Goal: Navigation & Orientation: Understand site structure

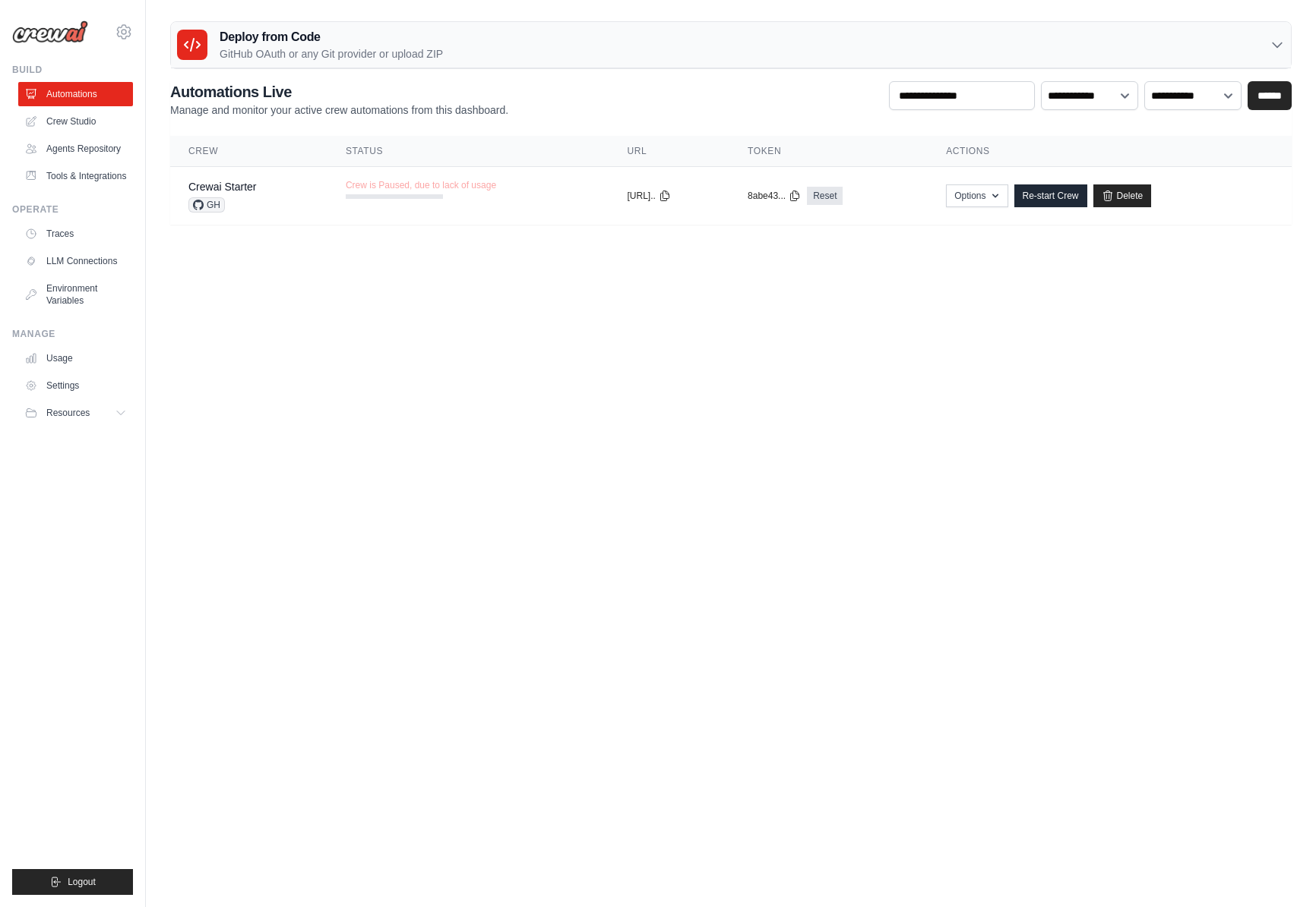
click at [1276, 46] on icon at bounding box center [1277, 45] width 9 height 5
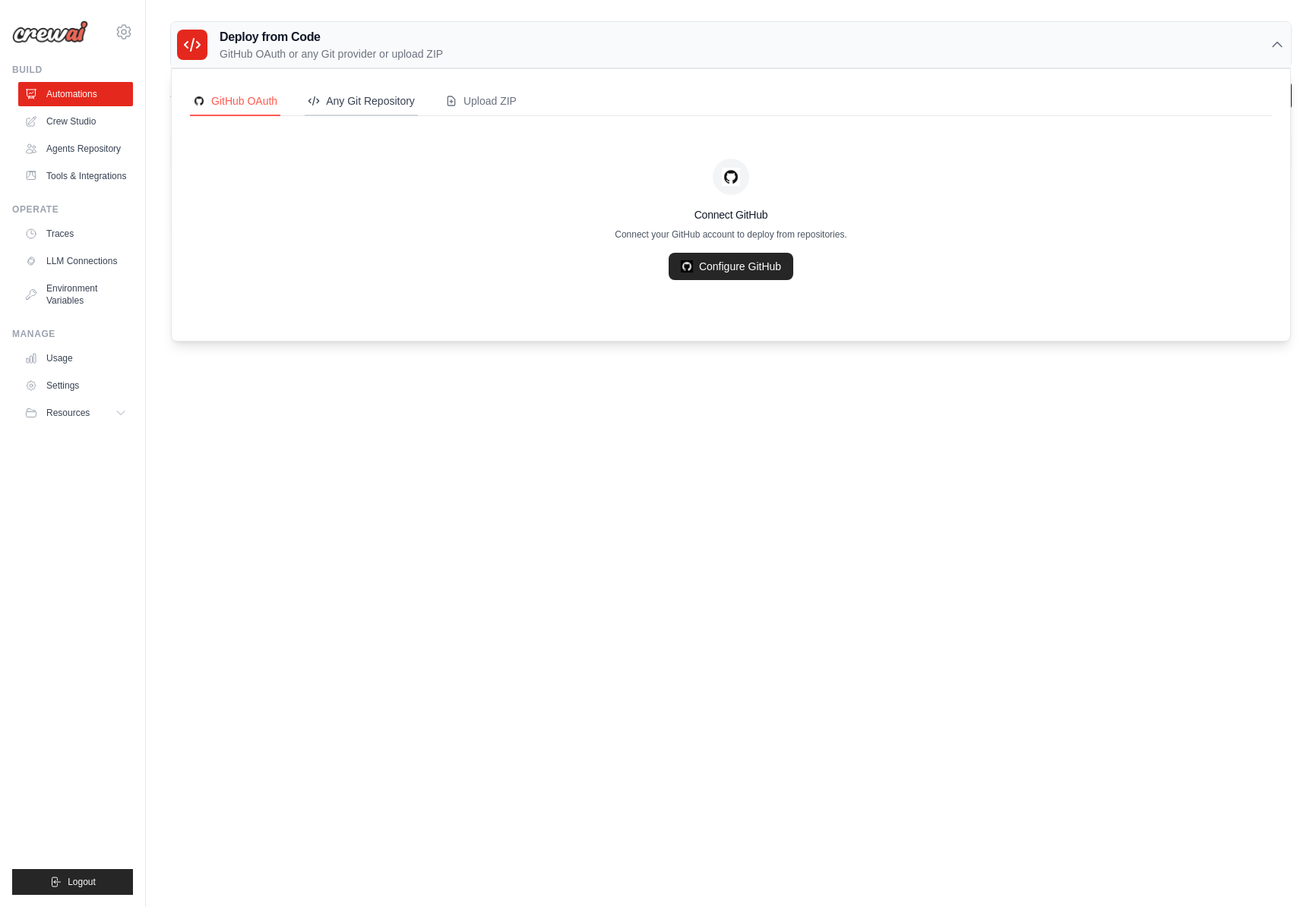
click at [382, 105] on div "Any Git Repository" at bounding box center [361, 101] width 107 height 15
click at [474, 100] on div "Upload ZIP" at bounding box center [481, 101] width 71 height 15
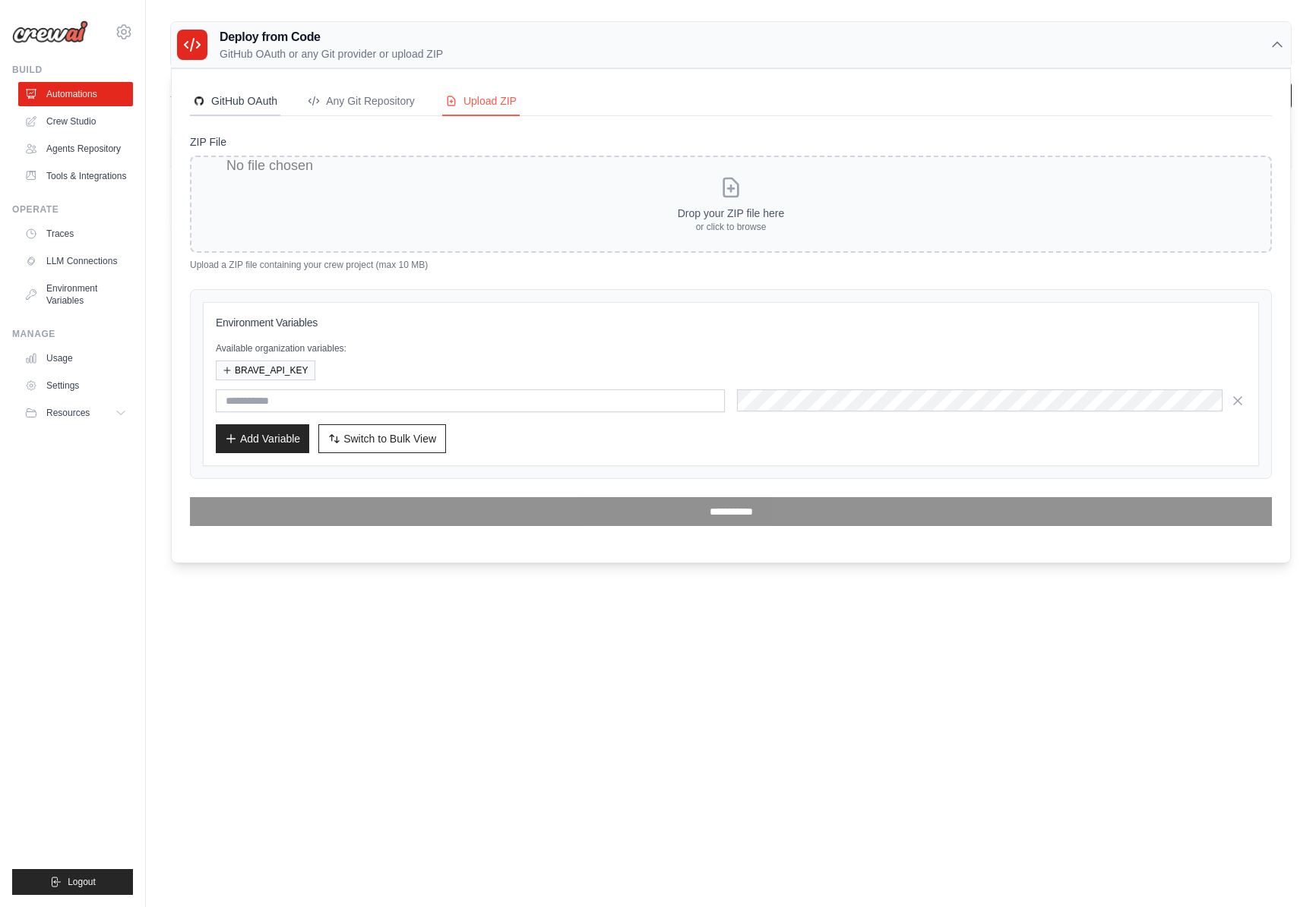
click at [244, 101] on div "GitHub OAuth" at bounding box center [235, 101] width 84 height 15
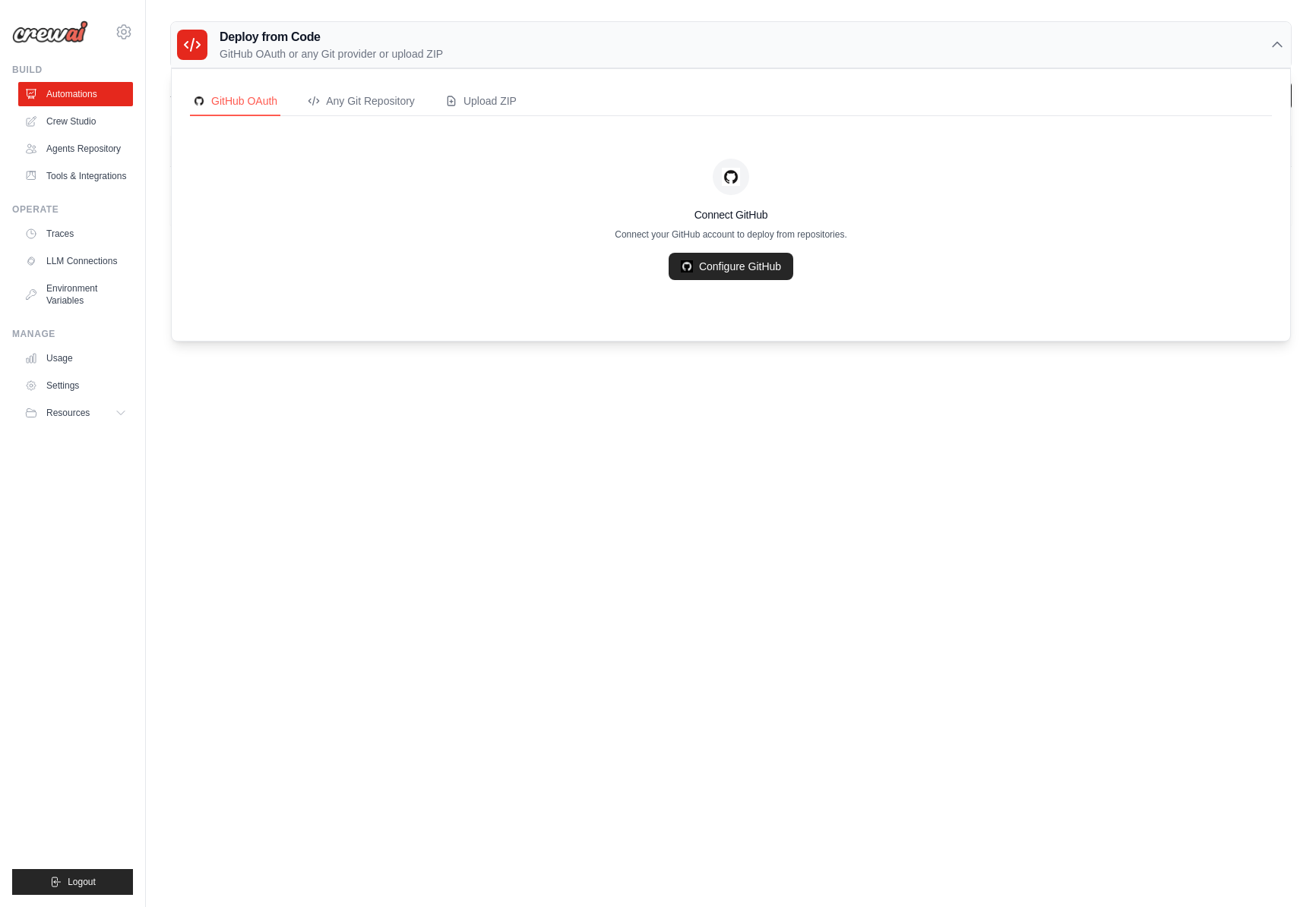
click at [578, 38] on div "Deploy from Code GitHub OAuth or any Git provider or upload ZIP" at bounding box center [730, 44] width 1119 height 46
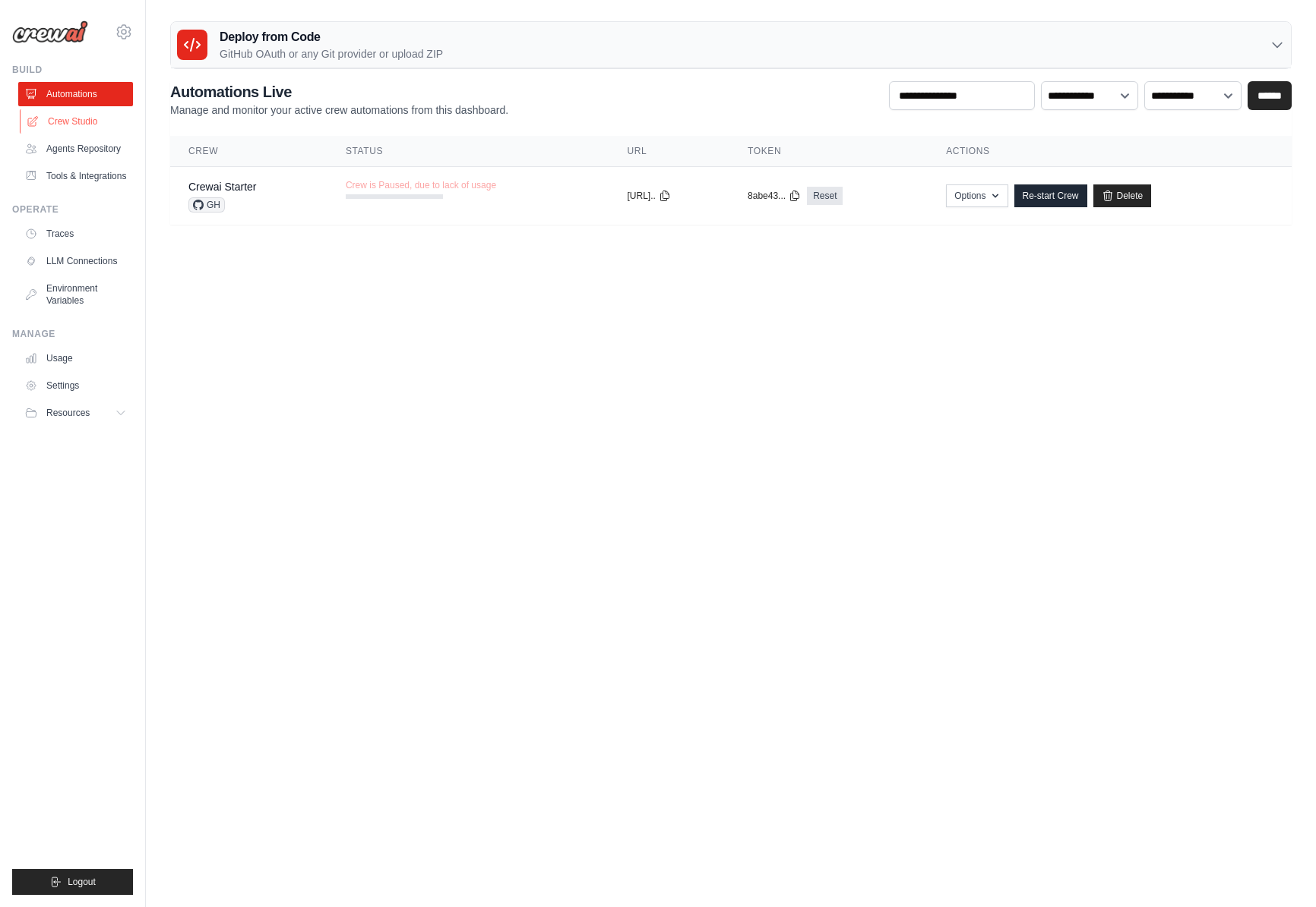
click at [83, 127] on link "Crew Studio" at bounding box center [77, 122] width 114 height 24
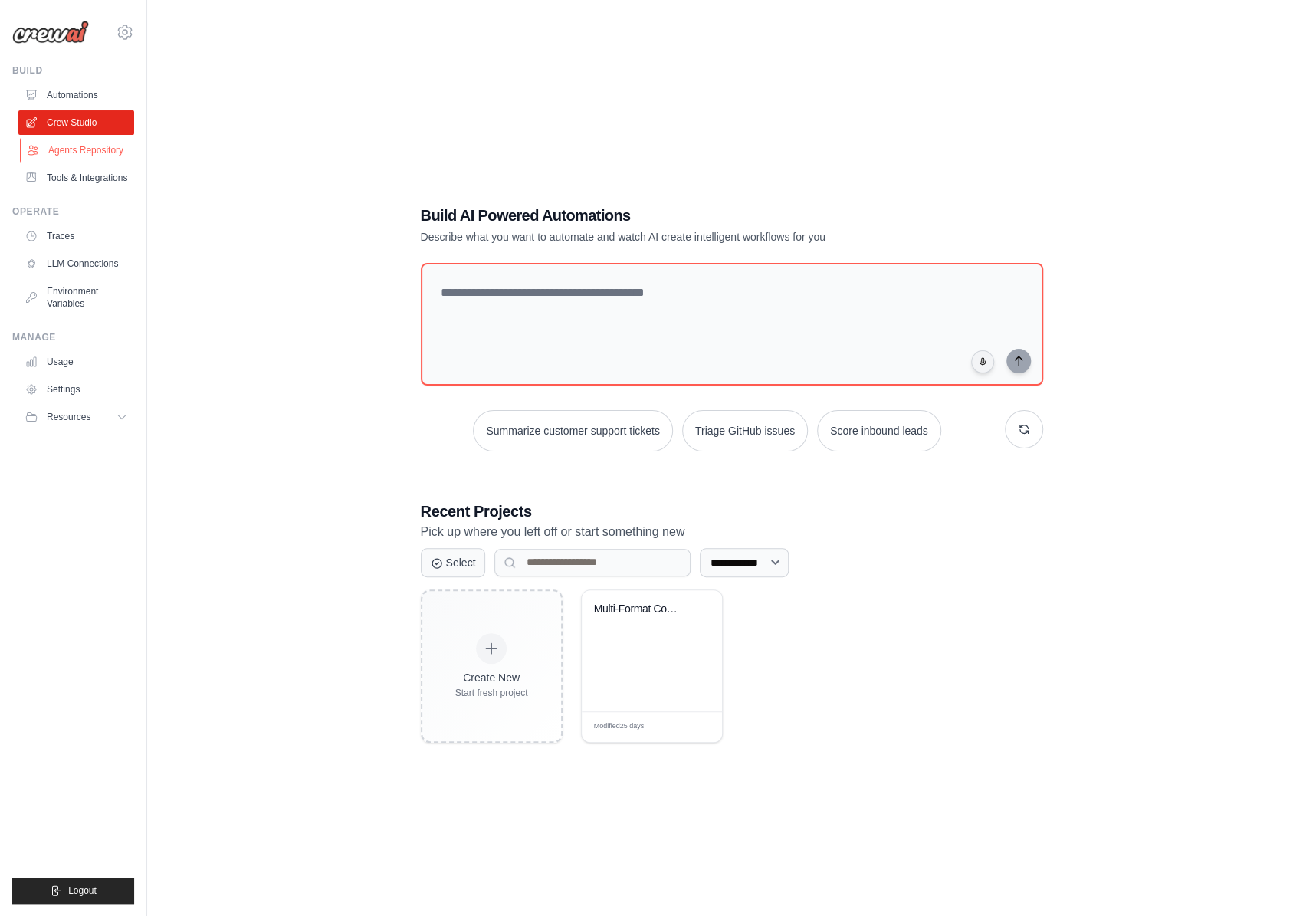
click at [98, 155] on link "Agents Repository" at bounding box center [78, 150] width 115 height 25
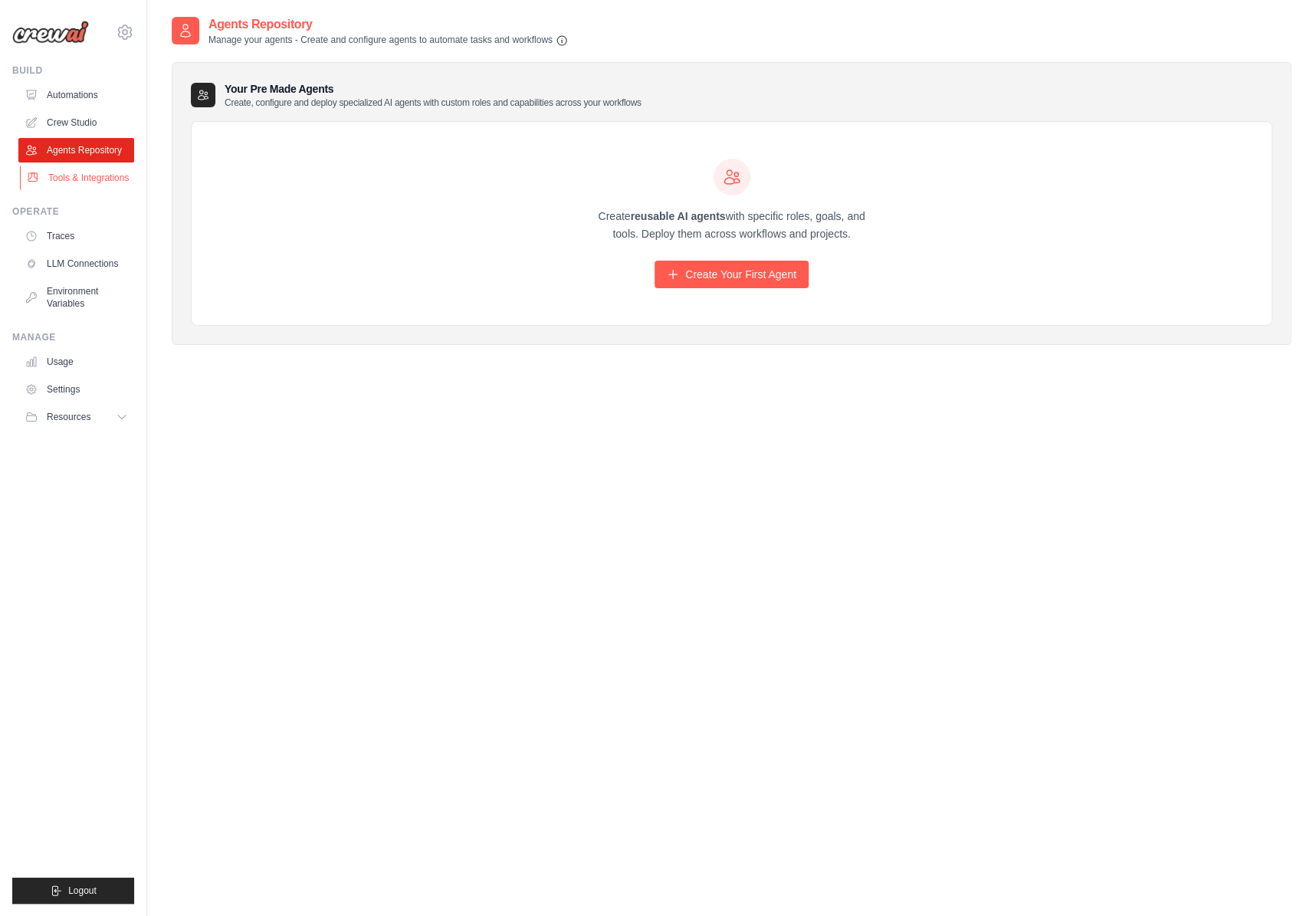
click at [92, 176] on link "Tools & Integrations" at bounding box center [78, 178] width 115 height 25
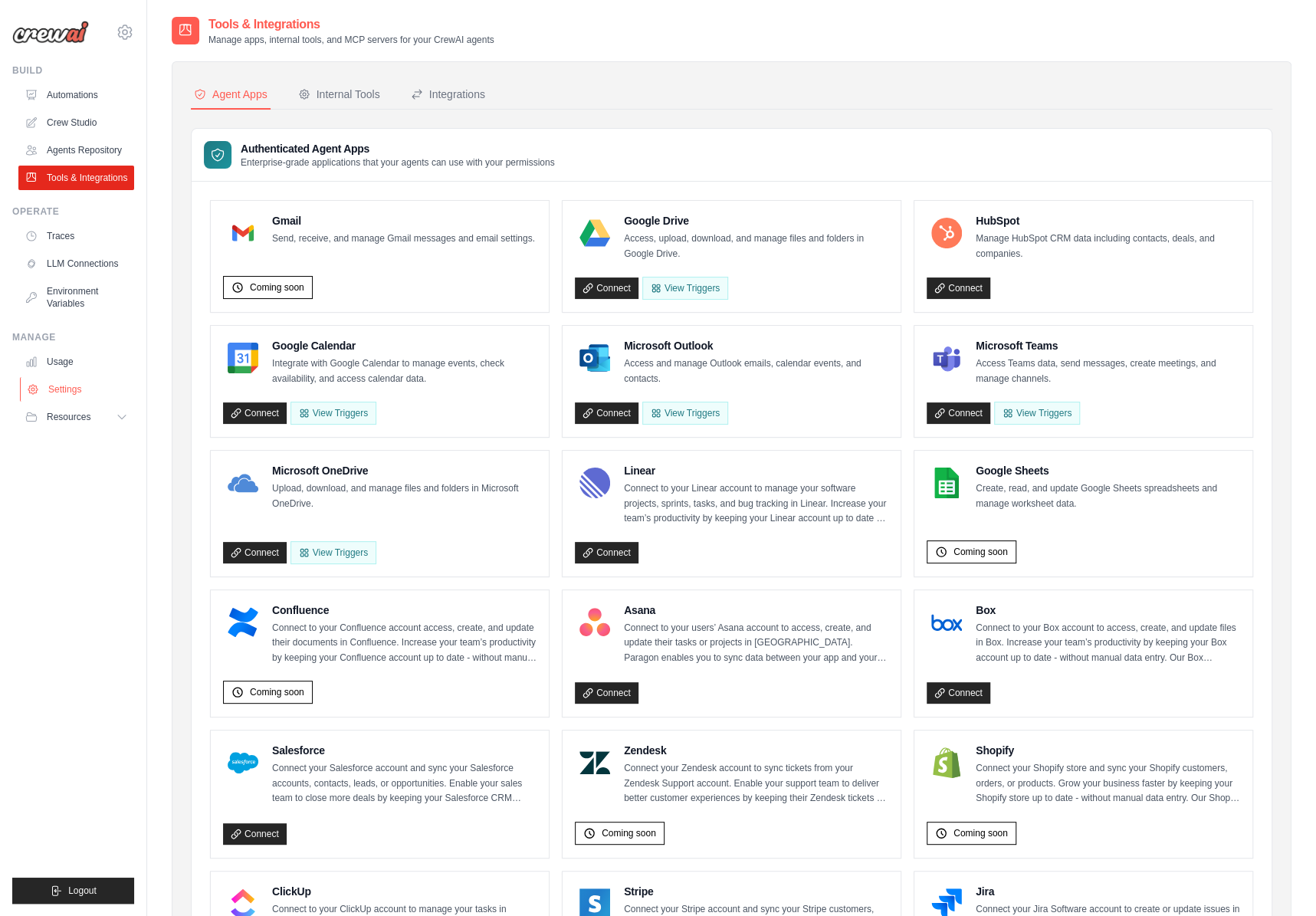
click at [66, 389] on link "Settings" at bounding box center [78, 390] width 115 height 25
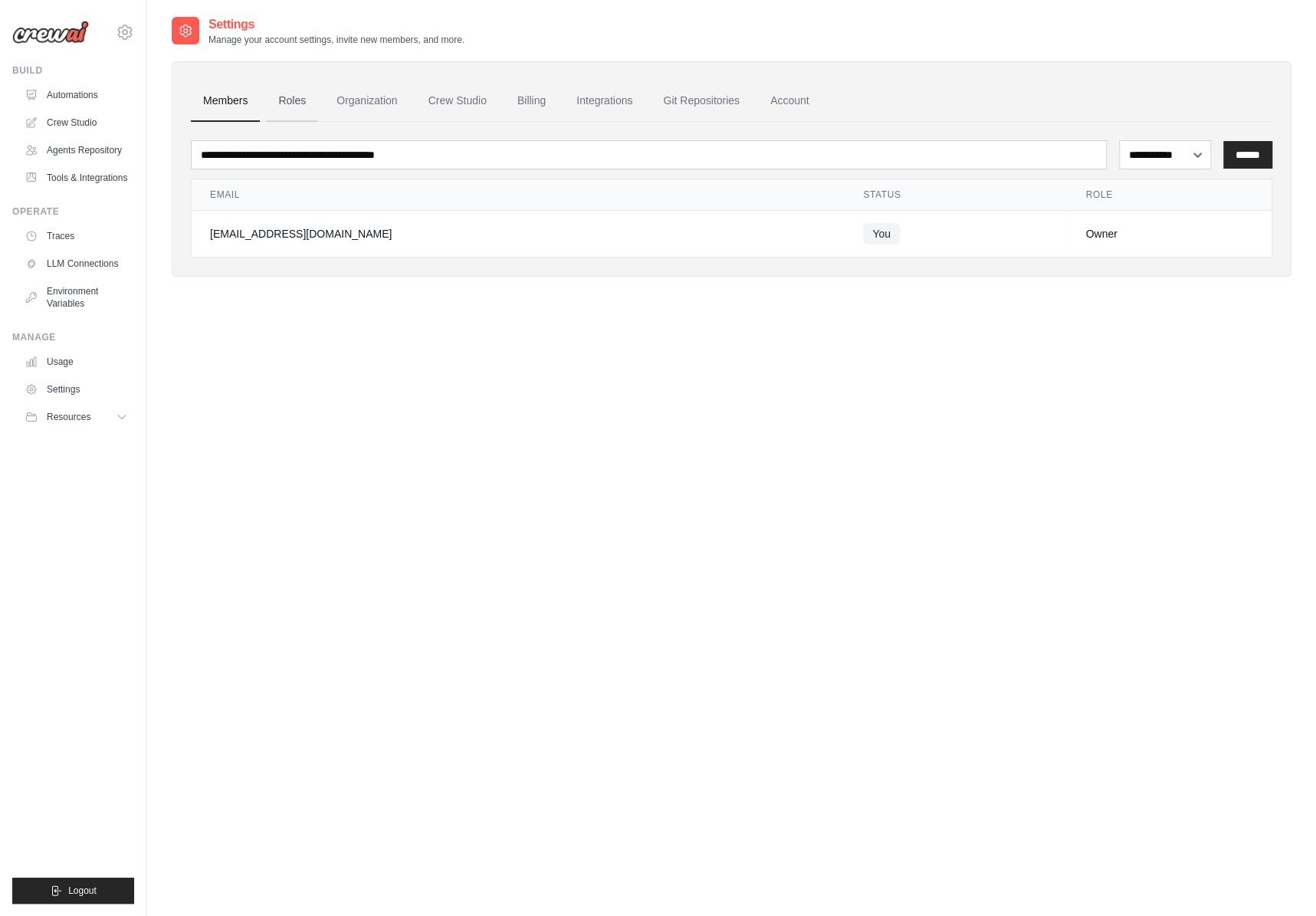
click at [294, 115] on link "Roles" at bounding box center [291, 101] width 52 height 42
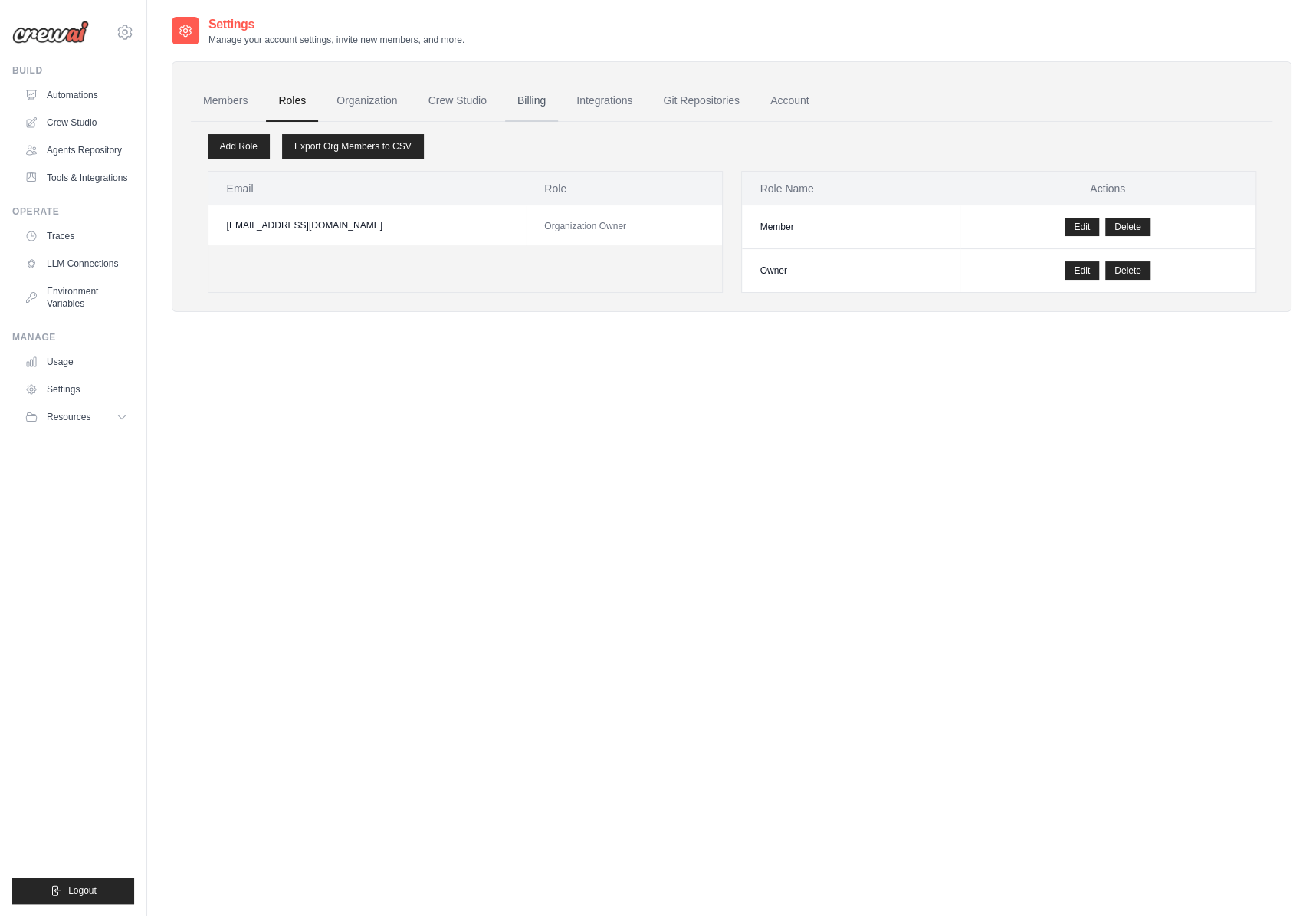
click at [531, 99] on link "Billing" at bounding box center [532, 101] width 53 height 42
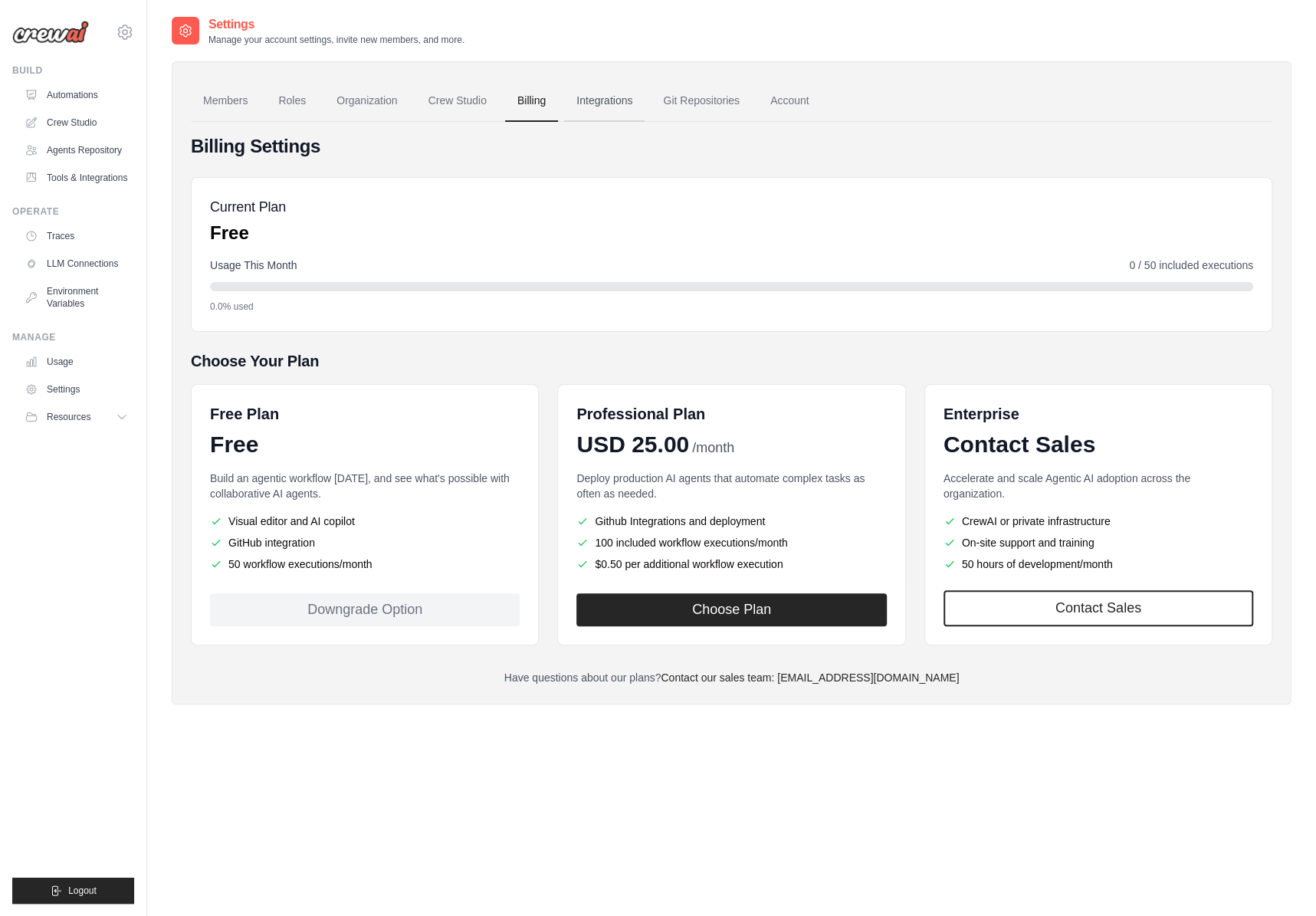
click at [637, 111] on link "Integrations" at bounding box center [604, 101] width 80 height 42
